Goal: Information Seeking & Learning: Learn about a topic

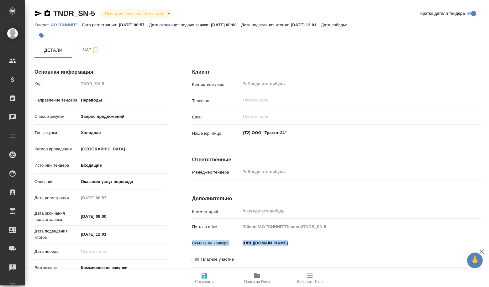
drag, startPoint x: 389, startPoint y: 236, endPoint x: 324, endPoint y: 251, distance: 66.8
click at [324, 251] on div "Комментарий x Путь на drive /Clients/АО "СНИИП"/Tenders/TNDR_SN-5 Ссылка на кон…" at bounding box center [337, 237] width 290 height 65
click at [368, 245] on input "https://utp.sberbank-ast.ru/Rosatom/NBT/BidView/41/3/0/3056899" at bounding box center [361, 243] width 241 height 9
drag, startPoint x: 380, startPoint y: 243, endPoint x: 225, endPoint y: 239, distance: 154.7
click at [225, 239] on div "Ссылка на конкурс https://utp.sberbank-ast.ru/Rosatom/NBT/BidView/41/3/0/3056899" at bounding box center [337, 243] width 290 height 11
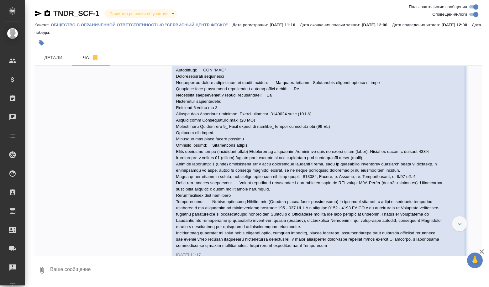
scroll to position [179, 0]
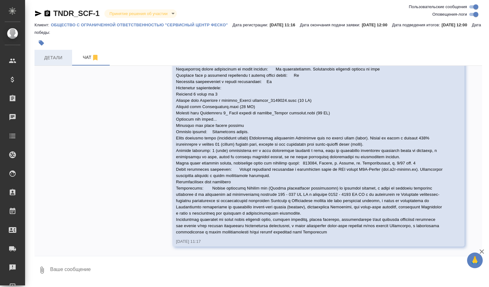
click at [63, 55] on span "Детали" at bounding box center [53, 58] width 30 height 8
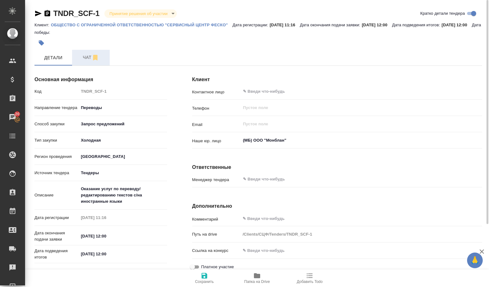
click at [99, 56] on span "Чат" at bounding box center [91, 58] width 30 height 8
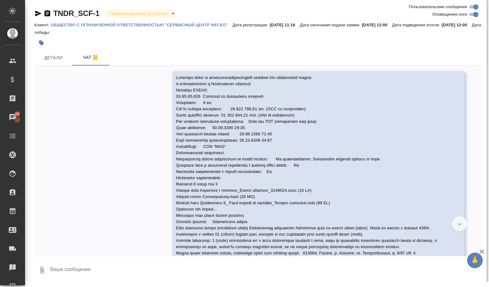
scroll to position [94, 0]
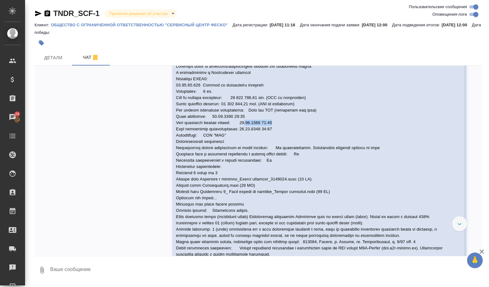
drag, startPoint x: 242, startPoint y: 123, endPoint x: 276, endPoint y: 125, distance: 34.5
click at [276, 125] on div at bounding box center [309, 188] width 267 height 252
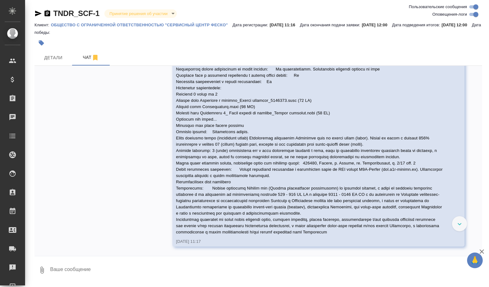
scroll to position [179, 0]
